Goal: Task Accomplishment & Management: Complete application form

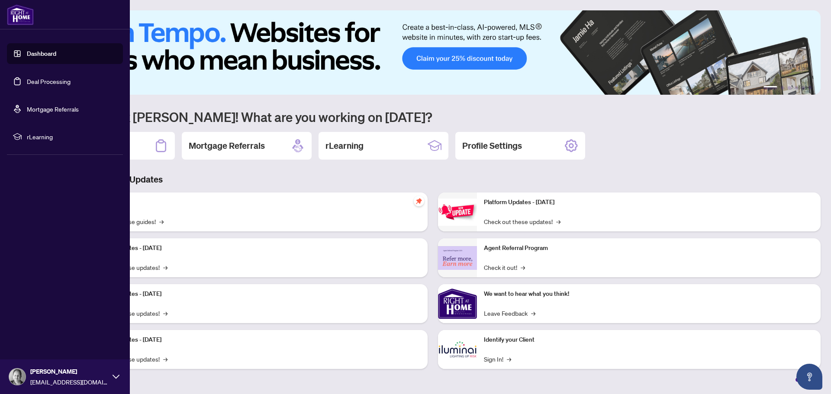
click at [55, 78] on link "Deal Processing" at bounding box center [49, 81] width 44 height 8
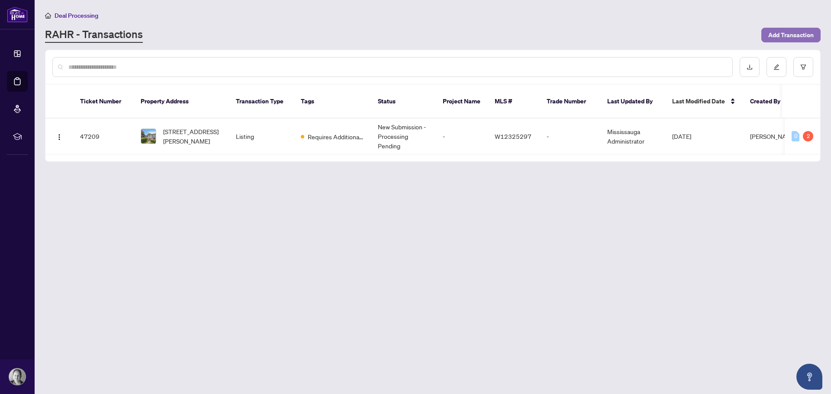
click at [787, 38] on span "Add Transaction" at bounding box center [790, 35] width 45 height 14
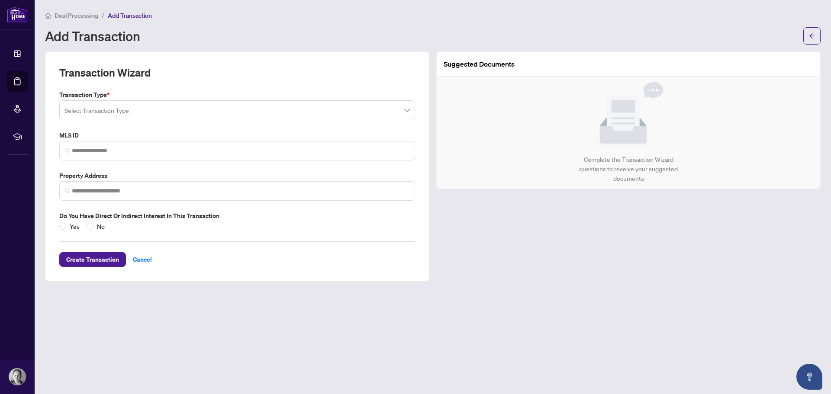
click at [176, 116] on input "search" at bounding box center [233, 111] width 338 height 19
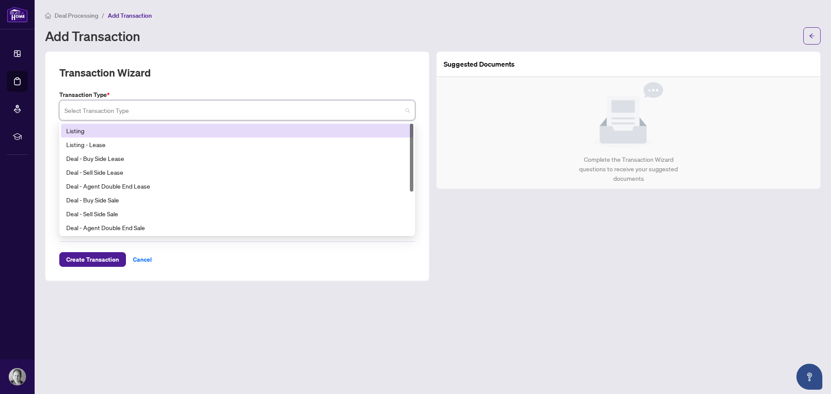
click at [92, 131] on div "Listing" at bounding box center [237, 131] width 342 height 10
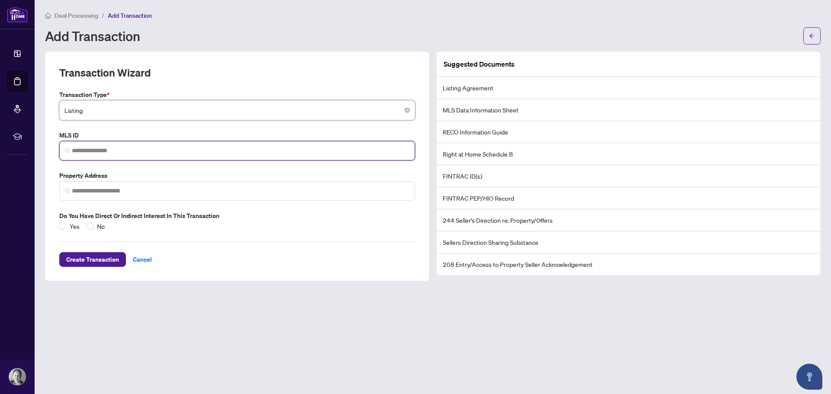
click at [106, 147] on input "search" at bounding box center [241, 150] width 338 height 9
type input "*********"
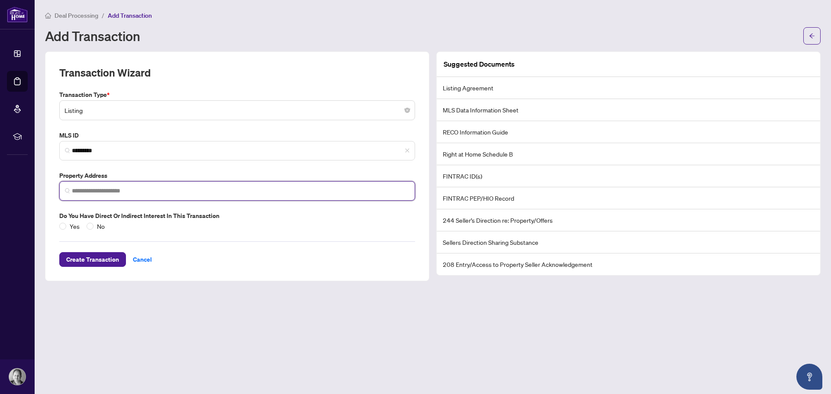
click at [99, 188] on input "search" at bounding box center [241, 191] width 338 height 9
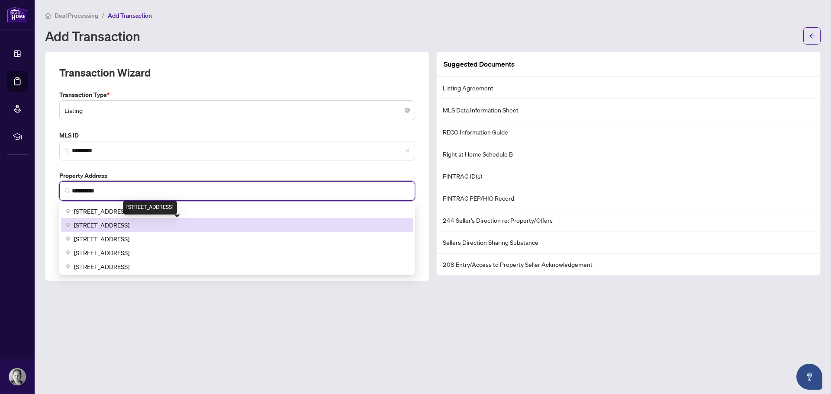
click at [135, 213] on div "[STREET_ADDRESS]" at bounding box center [150, 208] width 54 height 14
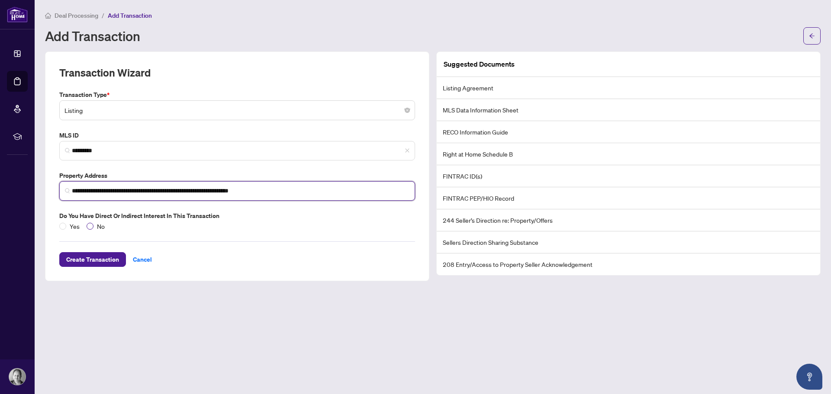
type input "**********"
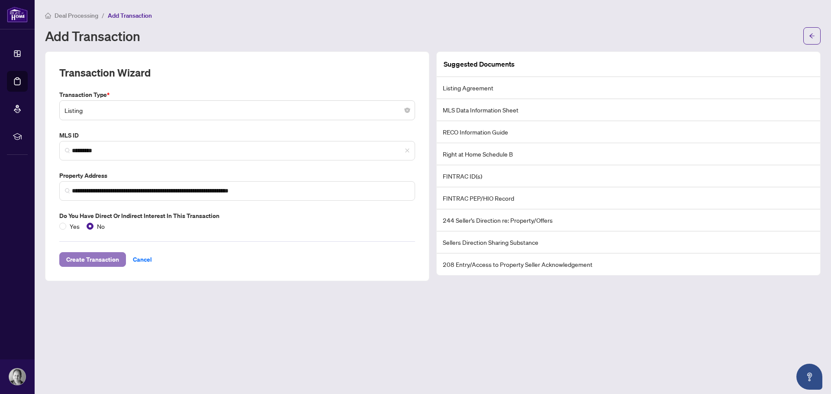
click at [93, 259] on span "Create Transaction" at bounding box center [92, 260] width 53 height 14
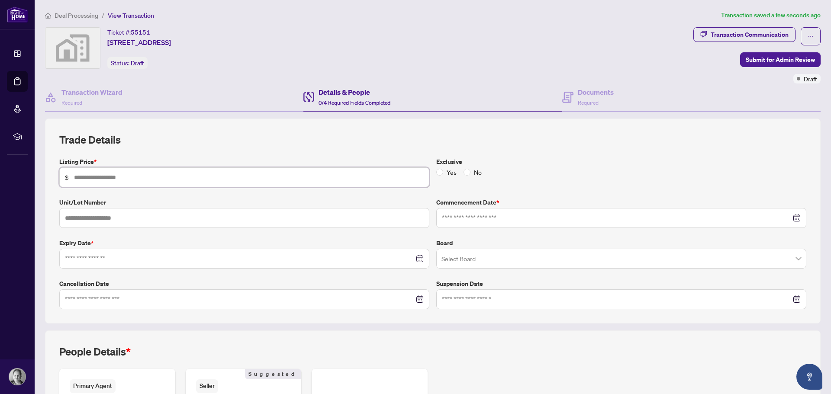
click at [80, 182] on input "text" at bounding box center [249, 178] width 350 height 10
type input "*******"
click at [81, 215] on input "text" at bounding box center [244, 218] width 370 height 20
type input "***"
click at [96, 262] on input at bounding box center [239, 259] width 349 height 10
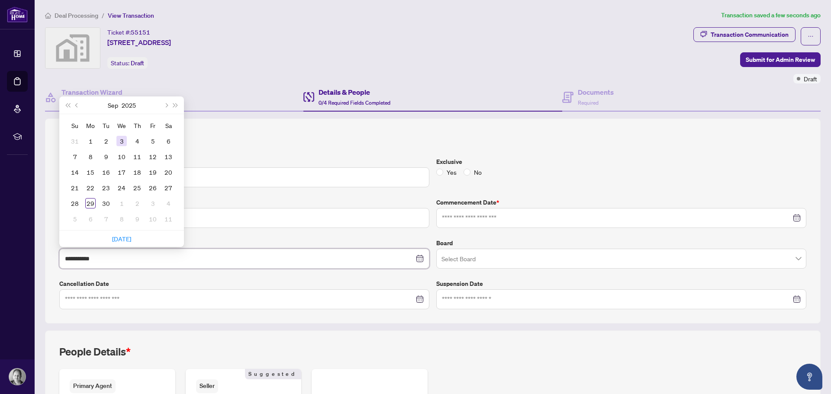
type input "**********"
click at [167, 105] on span "Next month (PageDown)" at bounding box center [166, 105] width 4 height 4
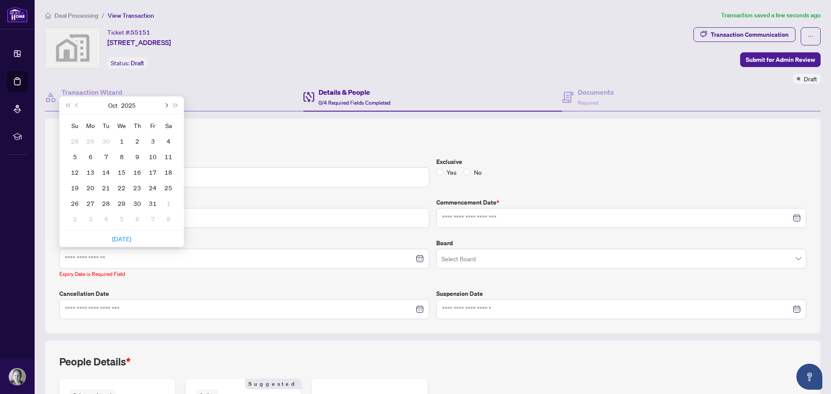
click at [167, 105] on span "Next month (PageDown)" at bounding box center [166, 105] width 4 height 4
type input "**********"
click at [90, 202] on div "29" at bounding box center [90, 203] width 10 height 10
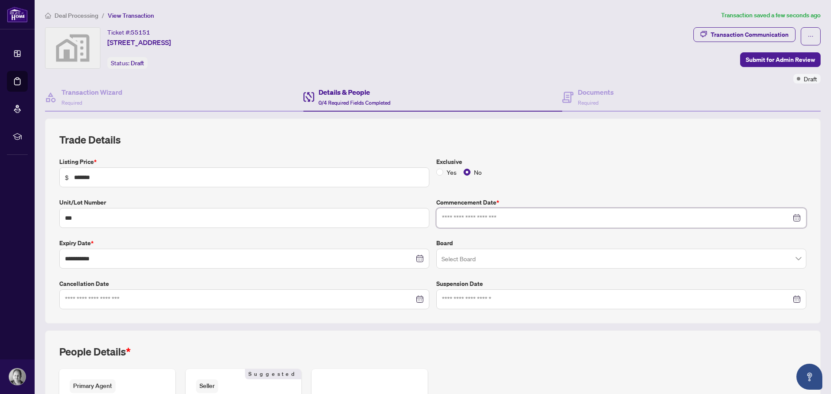
click at [461, 217] on input at bounding box center [616, 218] width 349 height 10
type input "**********"
click at [463, 338] on div "29" at bounding box center [467, 337] width 10 height 10
click at [460, 261] on input "search" at bounding box center [618, 260] width 352 height 19
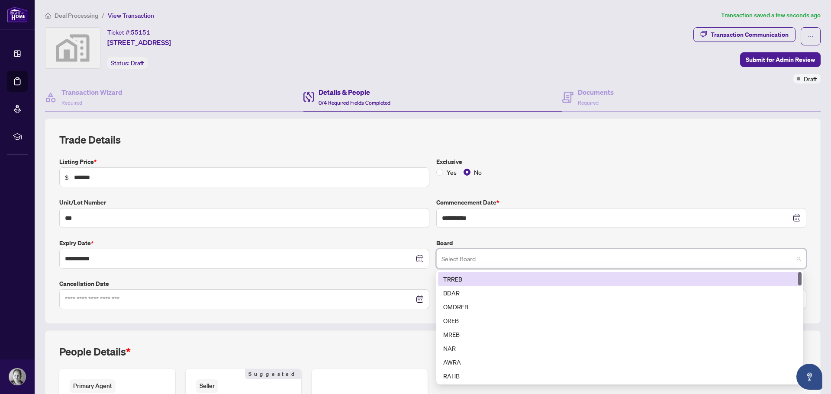
drag, startPoint x: 450, startPoint y: 275, endPoint x: 455, endPoint y: 281, distance: 6.8
click at [450, 275] on div "TRREB" at bounding box center [619, 279] width 353 height 10
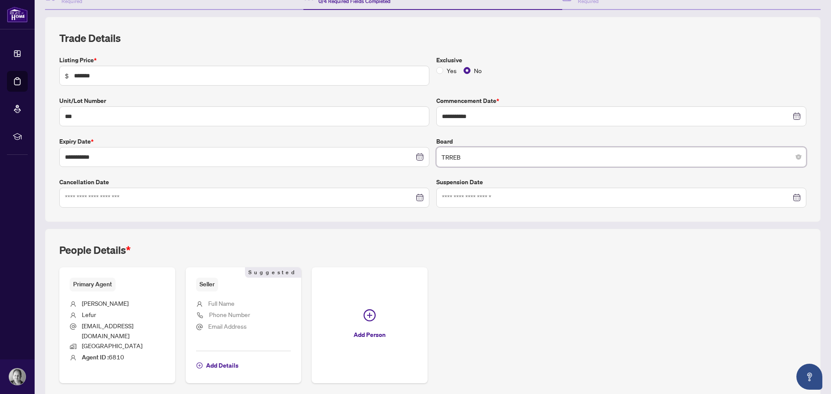
scroll to position [128, 0]
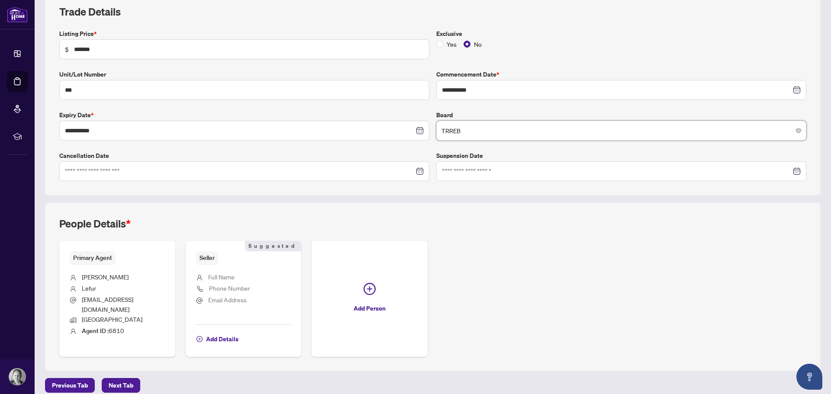
click at [222, 276] on span "Full Name" at bounding box center [221, 277] width 26 height 8
click at [218, 332] on span "Add Details" at bounding box center [222, 339] width 32 height 14
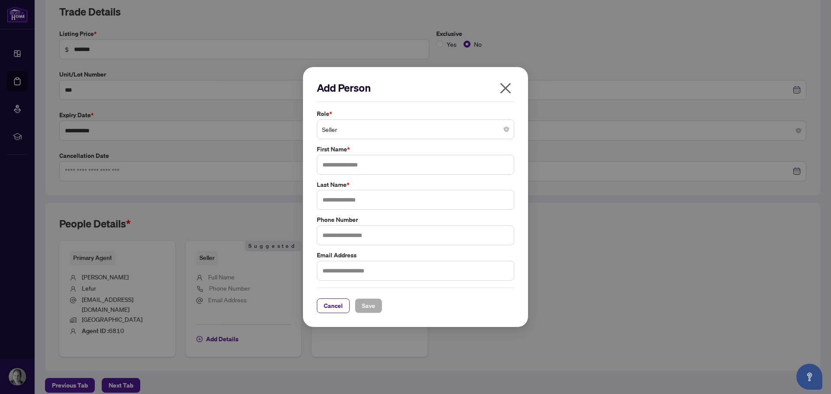
click at [328, 132] on span "Seller" at bounding box center [415, 129] width 187 height 16
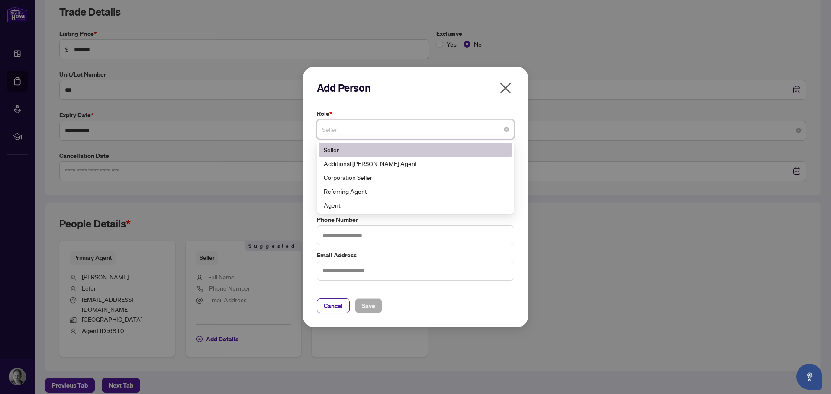
click at [328, 132] on span "Seller" at bounding box center [415, 129] width 187 height 16
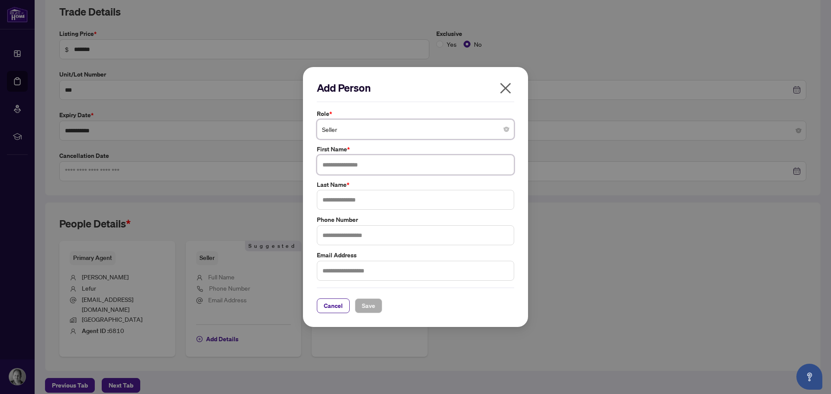
click at [345, 169] on input "text" at bounding box center [415, 165] width 197 height 20
type input "**********"
click at [340, 195] on input "text" at bounding box center [415, 200] width 197 height 20
type input "****"
click at [362, 304] on span "Save" at bounding box center [368, 306] width 13 height 14
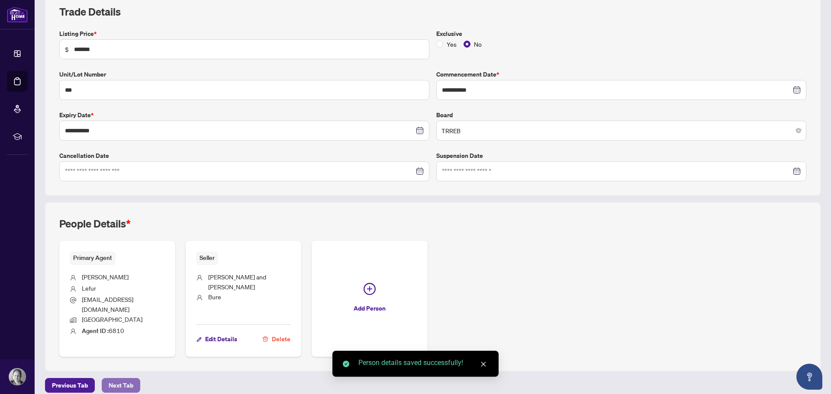
click at [125, 379] on span "Next Tab" at bounding box center [121, 386] width 25 height 14
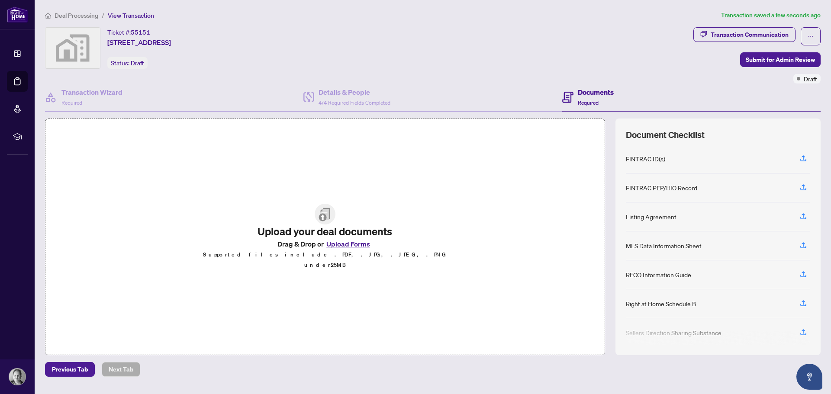
click at [325, 224] on img at bounding box center [325, 214] width 21 height 21
click at [338, 248] on button "Upload Forms" at bounding box center [348, 244] width 49 height 11
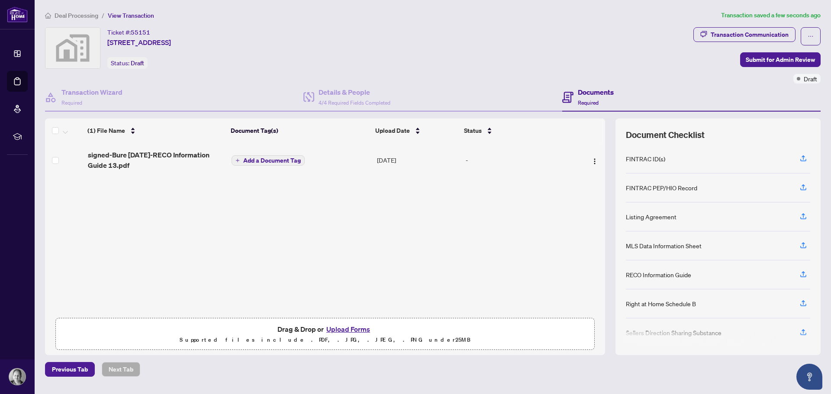
click at [267, 159] on span "Add a Document Tag" at bounding box center [272, 161] width 58 height 6
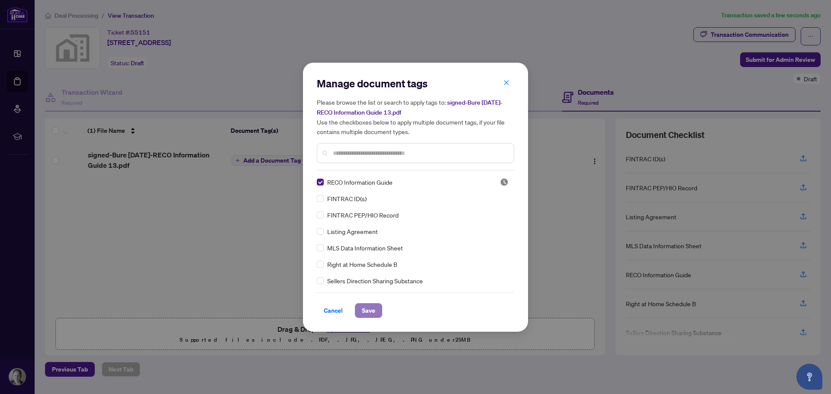
click at [364, 311] on span "Save" at bounding box center [368, 311] width 13 height 14
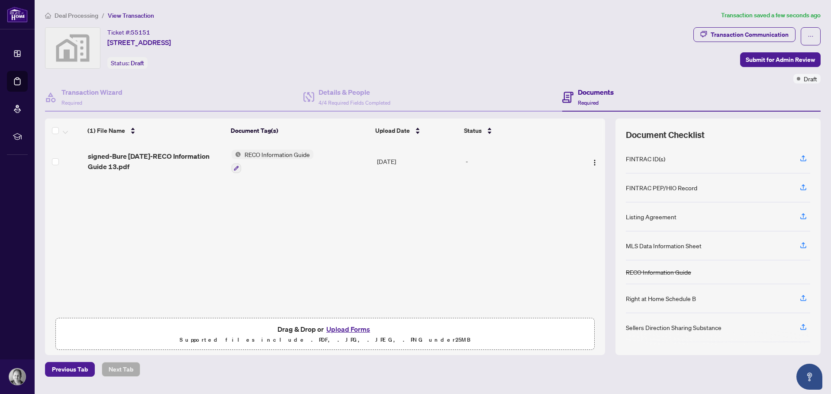
click at [357, 329] on button "Upload Forms" at bounding box center [348, 329] width 49 height 11
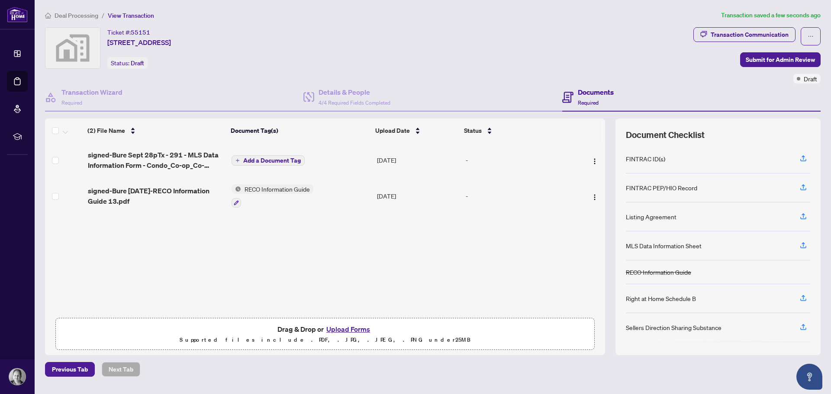
click at [265, 159] on span "Add a Document Tag" at bounding box center [272, 161] width 58 height 6
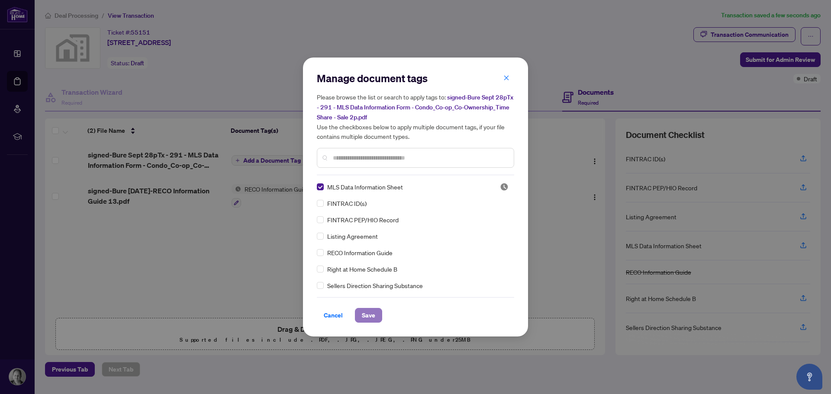
click at [366, 315] on span "Save" at bounding box center [368, 316] width 13 height 14
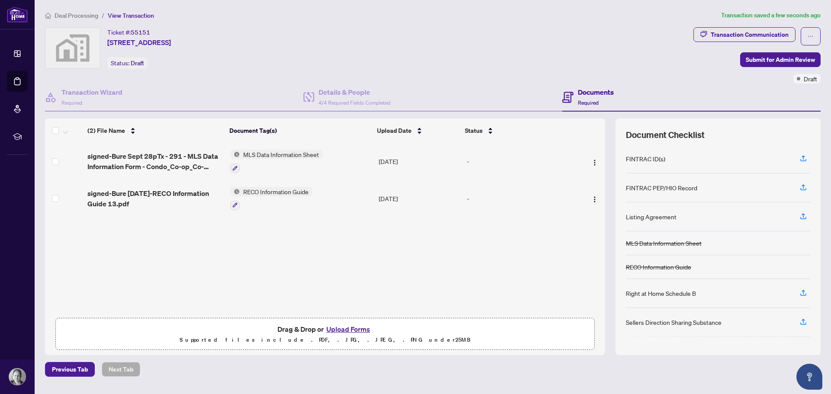
click at [348, 328] on button "Upload Forms" at bounding box center [348, 329] width 49 height 11
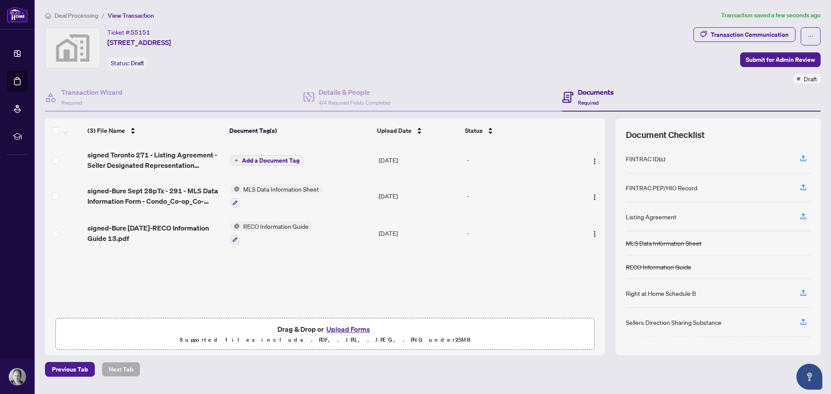
click at [258, 162] on span "Add a Document Tag" at bounding box center [271, 161] width 58 height 6
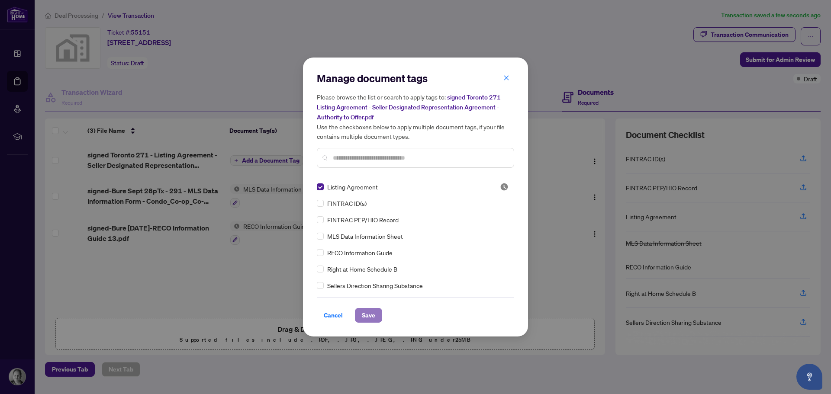
click at [367, 313] on span "Save" at bounding box center [368, 316] width 13 height 14
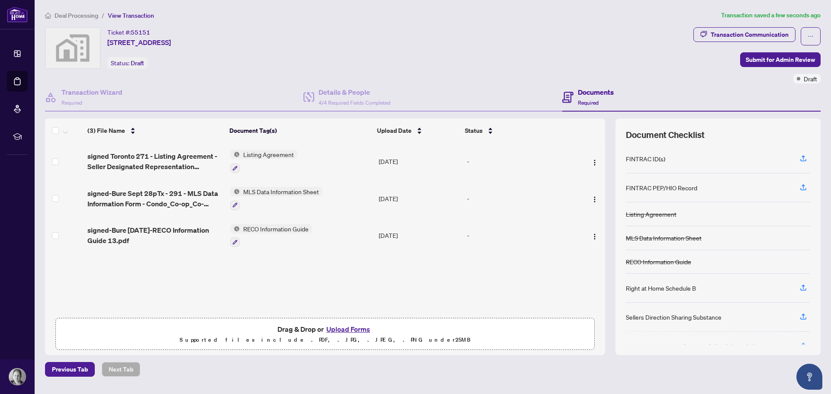
scroll to position [48, 0]
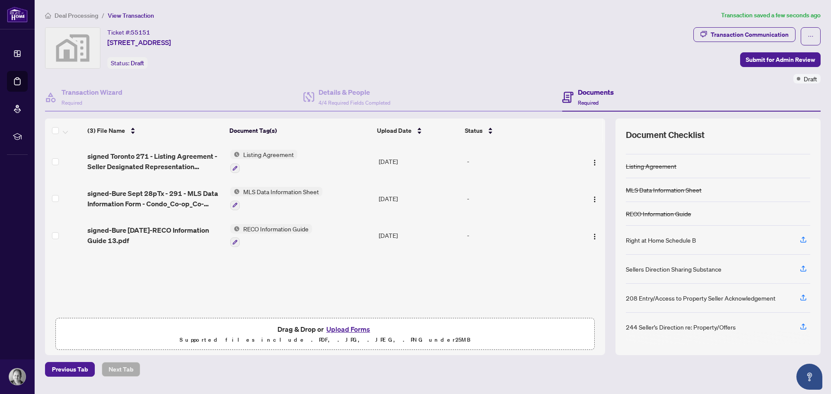
click at [341, 329] on button "Upload Forms" at bounding box center [348, 329] width 49 height 11
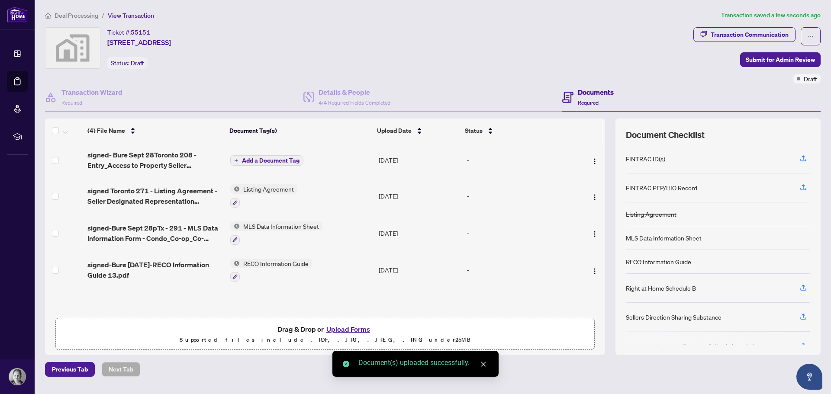
click at [277, 158] on span "Add a Document Tag" at bounding box center [271, 161] width 58 height 6
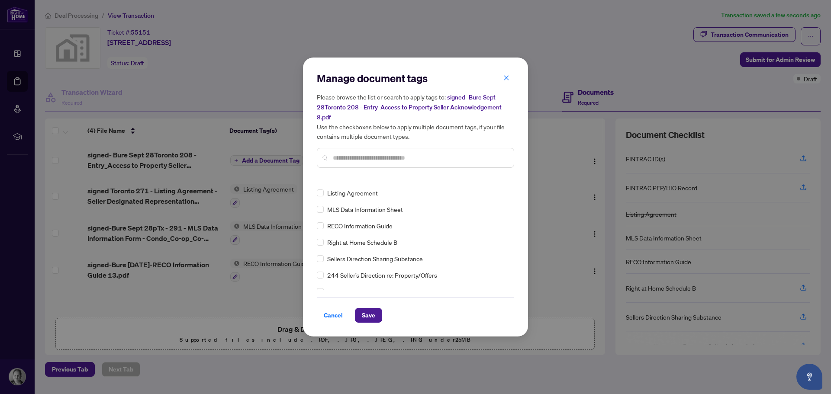
scroll to position [0, 0]
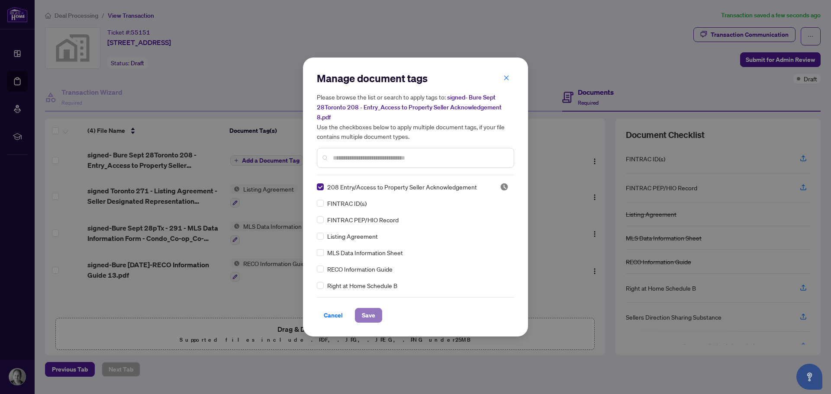
click at [373, 317] on span "Save" at bounding box center [368, 316] width 13 height 14
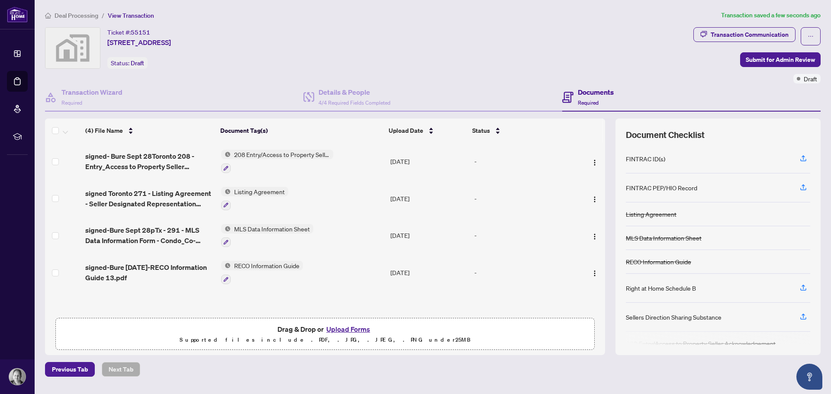
click at [350, 329] on button "Upload Forms" at bounding box center [348, 329] width 49 height 11
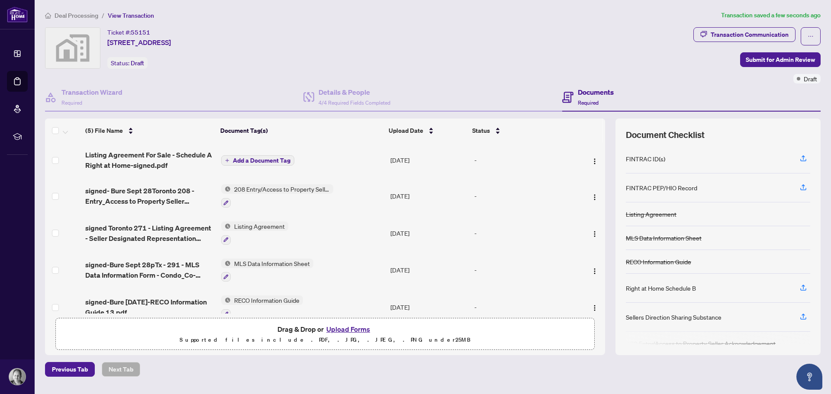
click at [276, 160] on span "Add a Document Tag" at bounding box center [262, 161] width 58 height 6
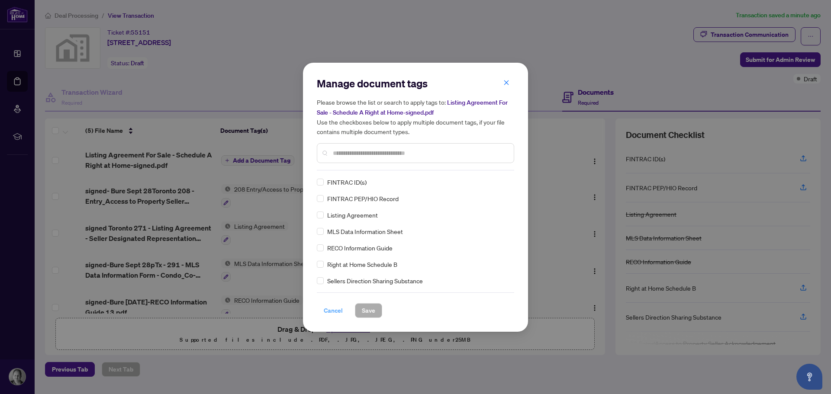
click at [334, 310] on span "Cancel" at bounding box center [333, 311] width 19 height 14
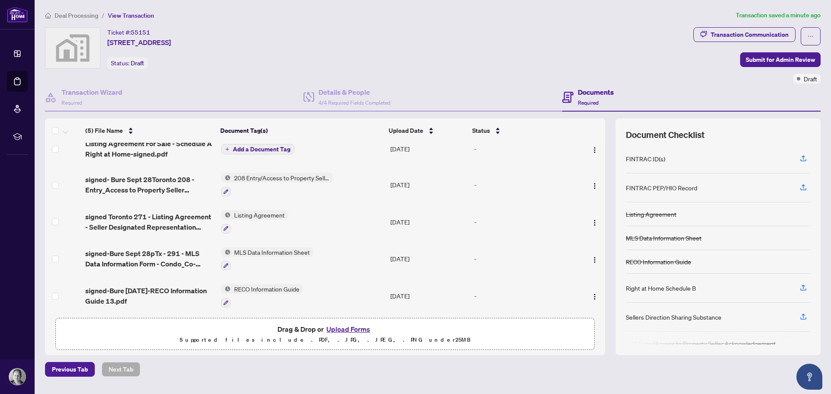
scroll to position [14, 0]
click at [339, 331] on button "Upload Forms" at bounding box center [348, 329] width 49 height 11
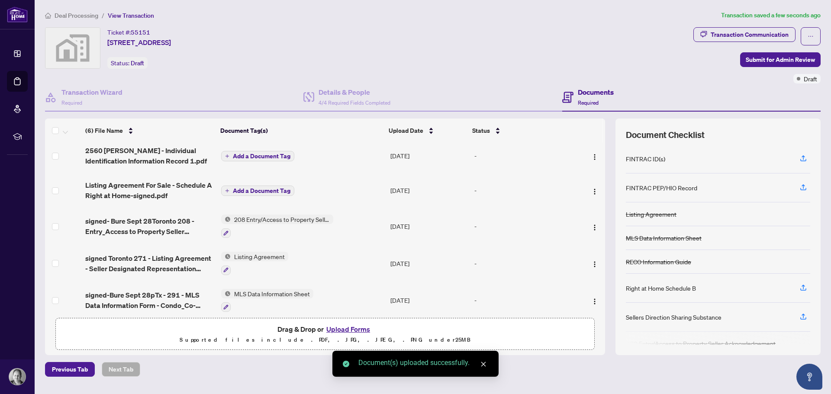
scroll to position [0, 0]
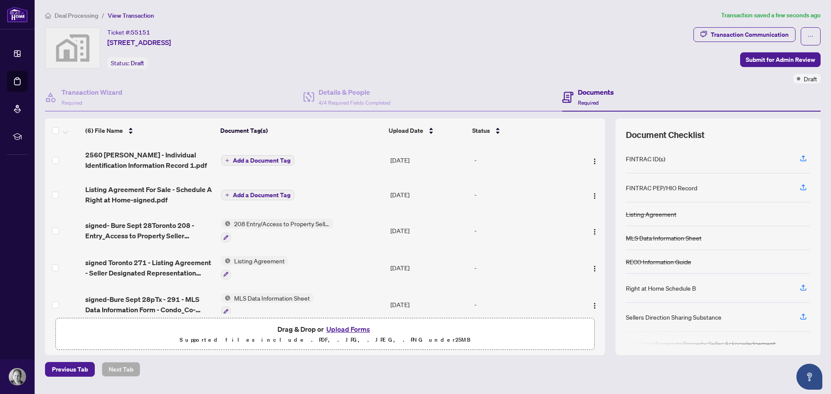
click at [251, 161] on span "Add a Document Tag" at bounding box center [262, 161] width 58 height 6
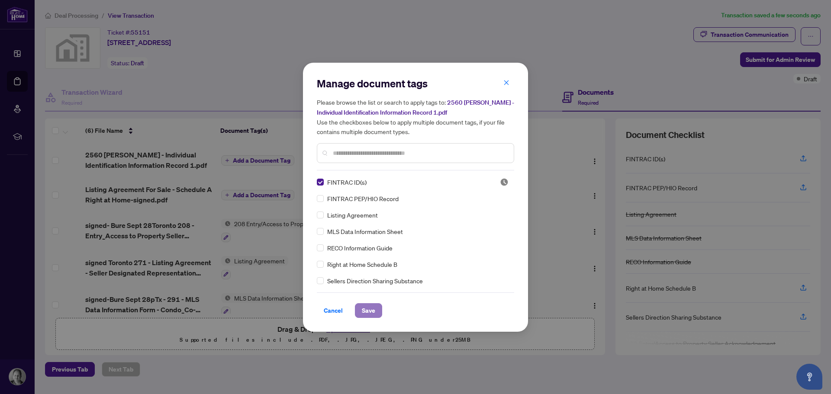
click at [367, 313] on span "Save" at bounding box center [368, 311] width 13 height 14
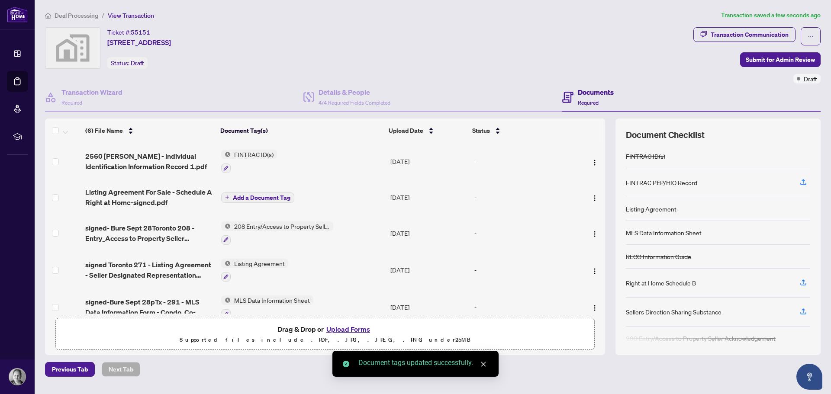
click at [345, 328] on button "Upload Forms" at bounding box center [348, 329] width 49 height 11
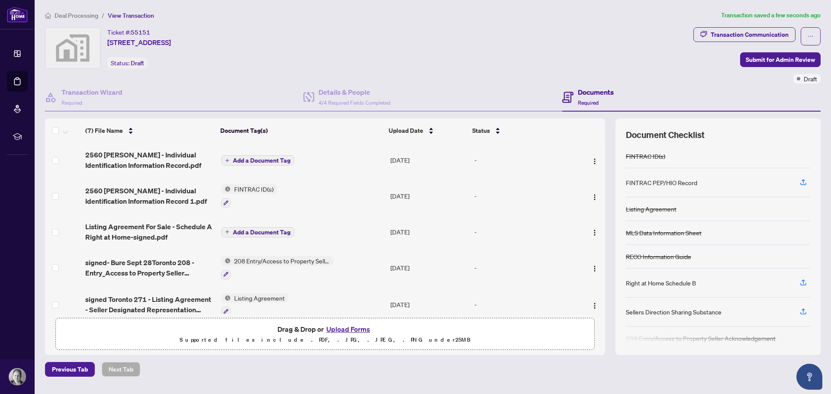
click at [252, 160] on span "Add a Document Tag" at bounding box center [262, 161] width 58 height 6
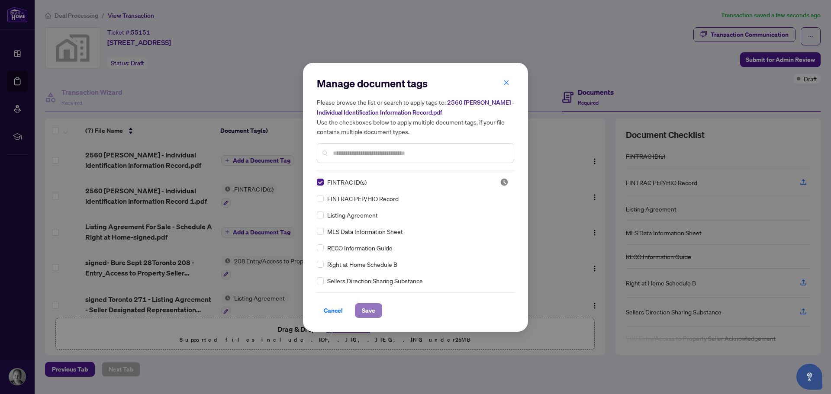
click at [363, 307] on span "Save" at bounding box center [368, 311] width 13 height 14
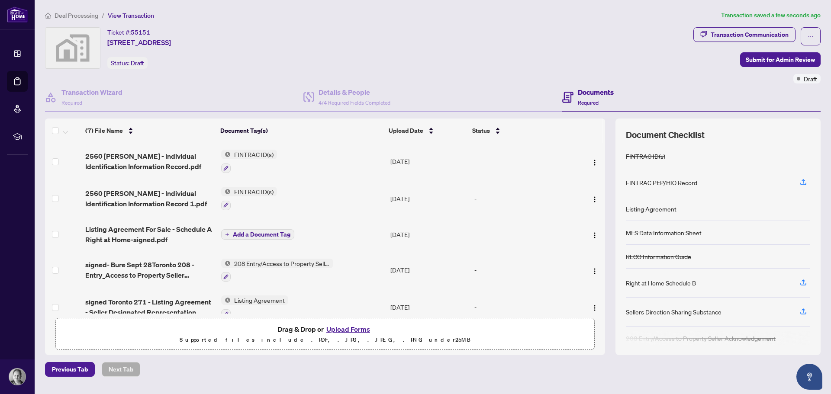
click at [351, 329] on button "Upload Forms" at bounding box center [348, 329] width 49 height 11
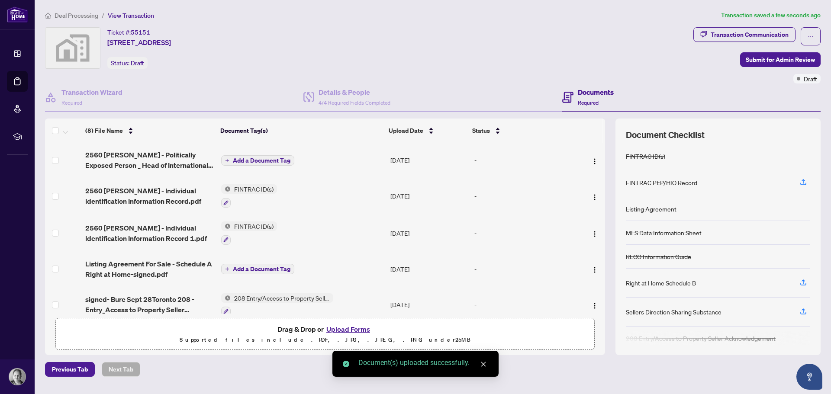
click at [258, 161] on span "Add a Document Tag" at bounding box center [262, 161] width 58 height 6
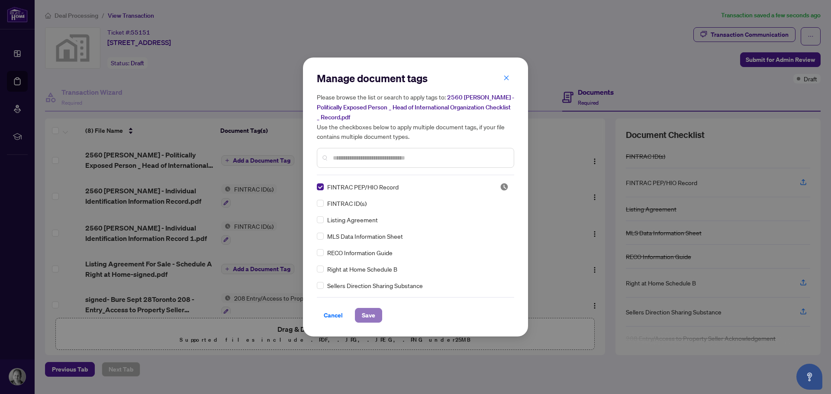
click at [364, 315] on span "Save" at bounding box center [368, 316] width 13 height 14
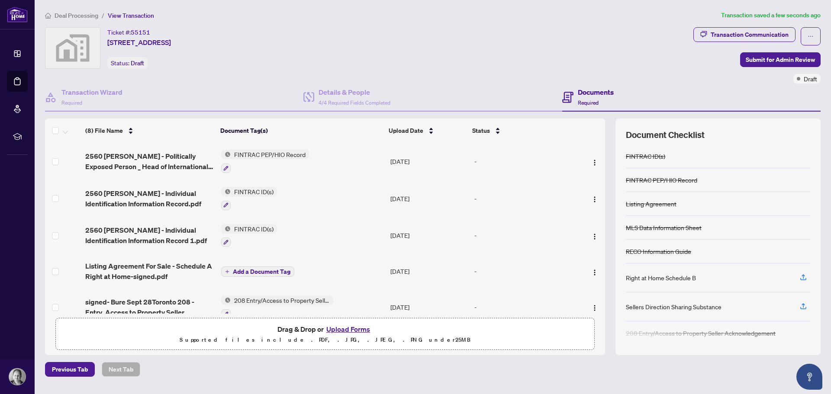
click at [345, 327] on button "Upload Forms" at bounding box center [348, 329] width 49 height 11
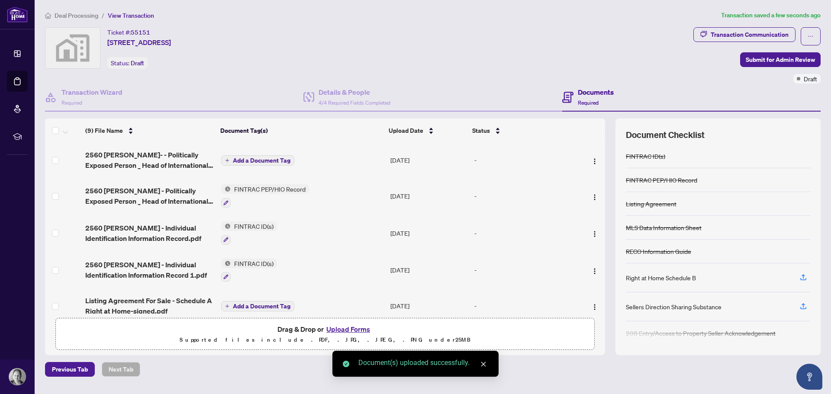
click at [262, 158] on span "Add a Document Tag" at bounding box center [262, 161] width 58 height 6
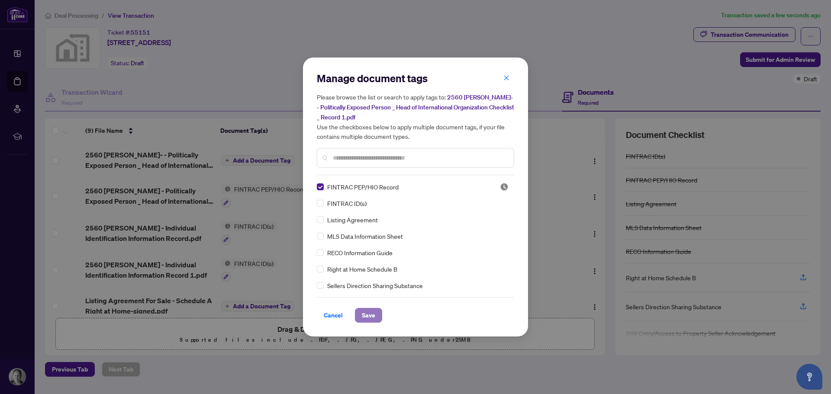
click at [373, 318] on span "Save" at bounding box center [368, 316] width 13 height 14
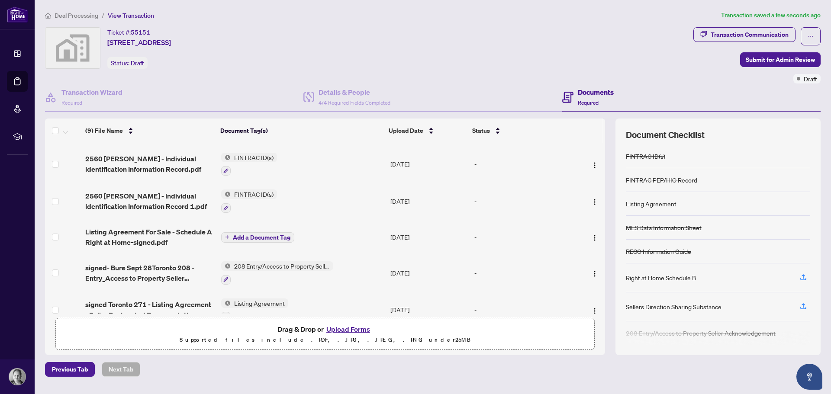
scroll to position [87, 0]
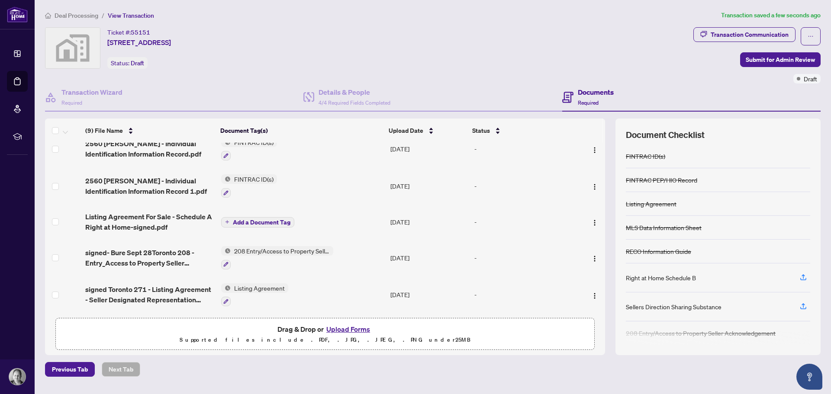
click at [261, 219] on span "Add a Document Tag" at bounding box center [262, 222] width 58 height 6
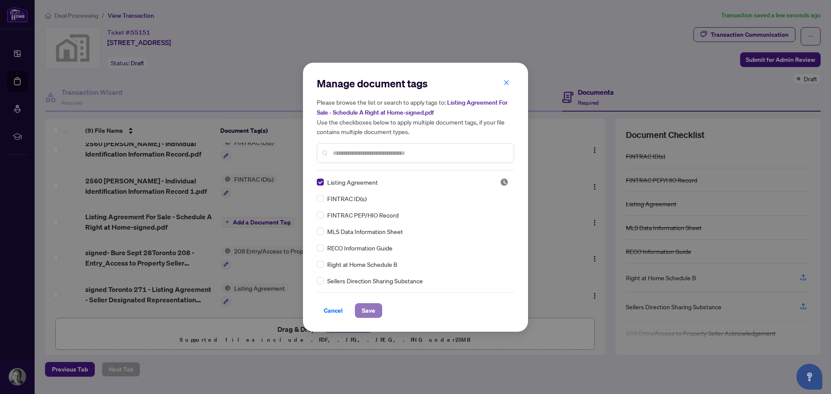
click at [360, 309] on button "Save" at bounding box center [368, 310] width 27 height 15
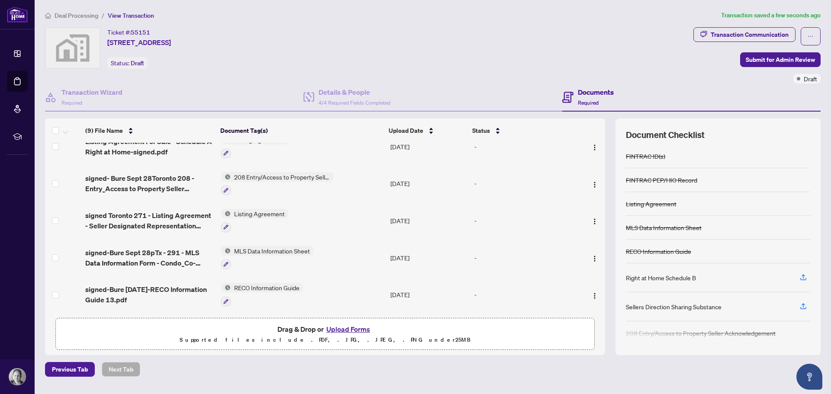
scroll to position [0, 0]
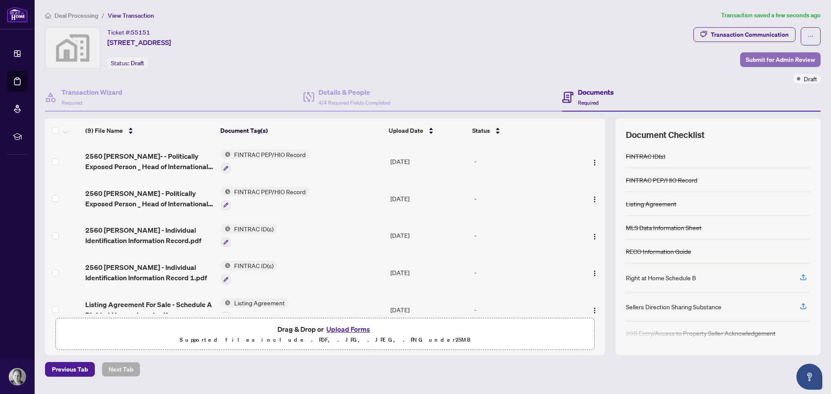
click at [767, 59] on span "Submit for Admin Review" at bounding box center [780, 60] width 69 height 14
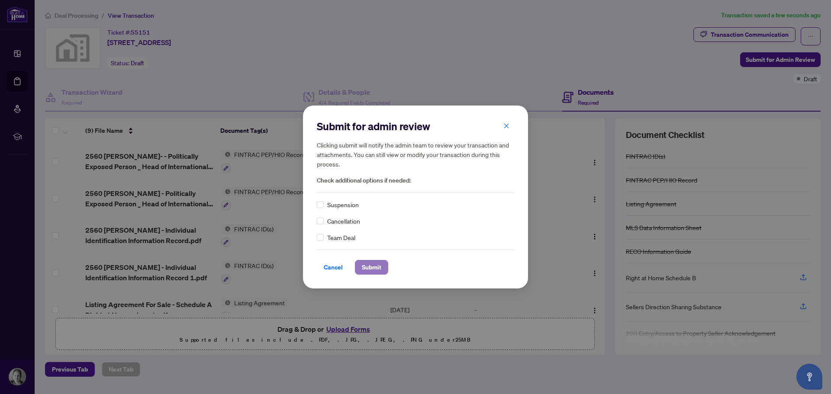
click at [372, 268] on span "Submit" at bounding box center [371, 268] width 19 height 14
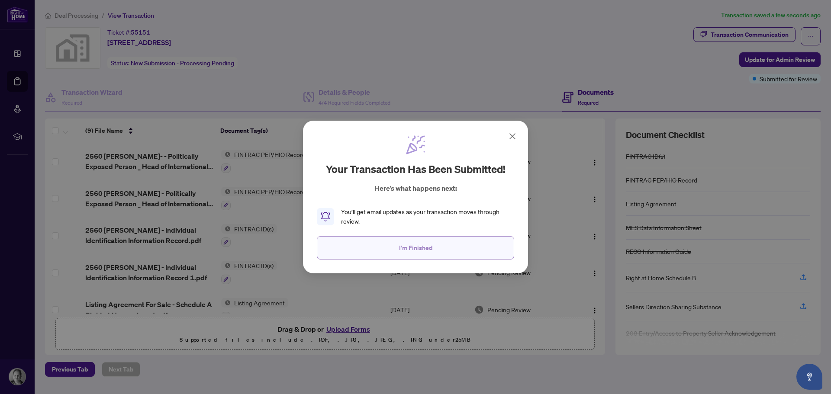
click at [413, 250] on span "I'm Finished" at bounding box center [415, 248] width 33 height 14
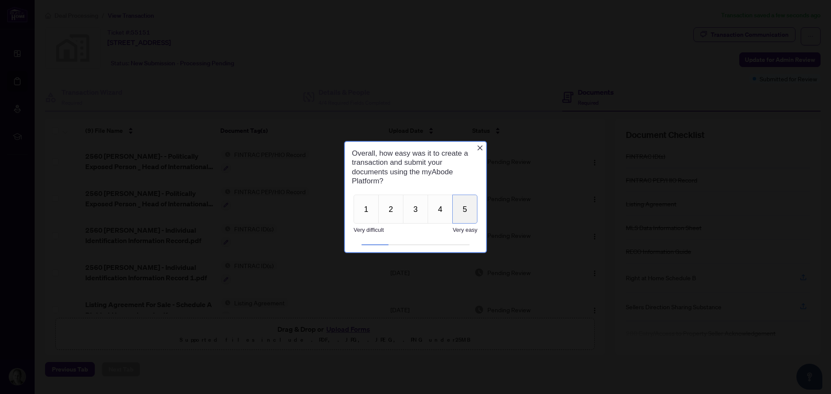
click at [464, 209] on button "5" at bounding box center [464, 209] width 25 height 29
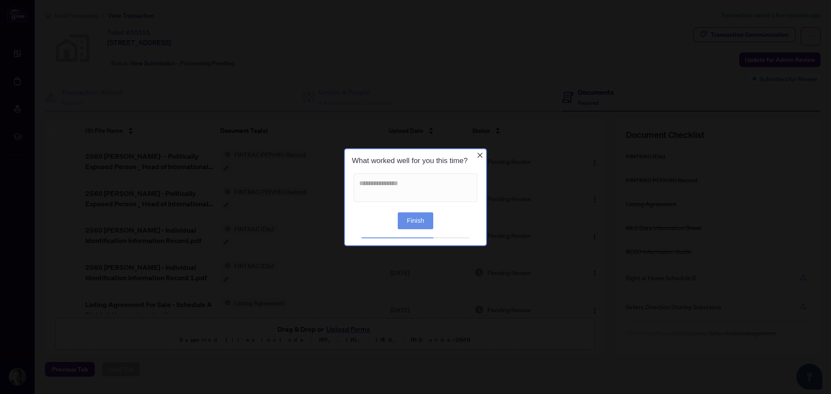
click at [409, 218] on button "Finish" at bounding box center [415, 220] width 35 height 17
